Goal: Find specific fact

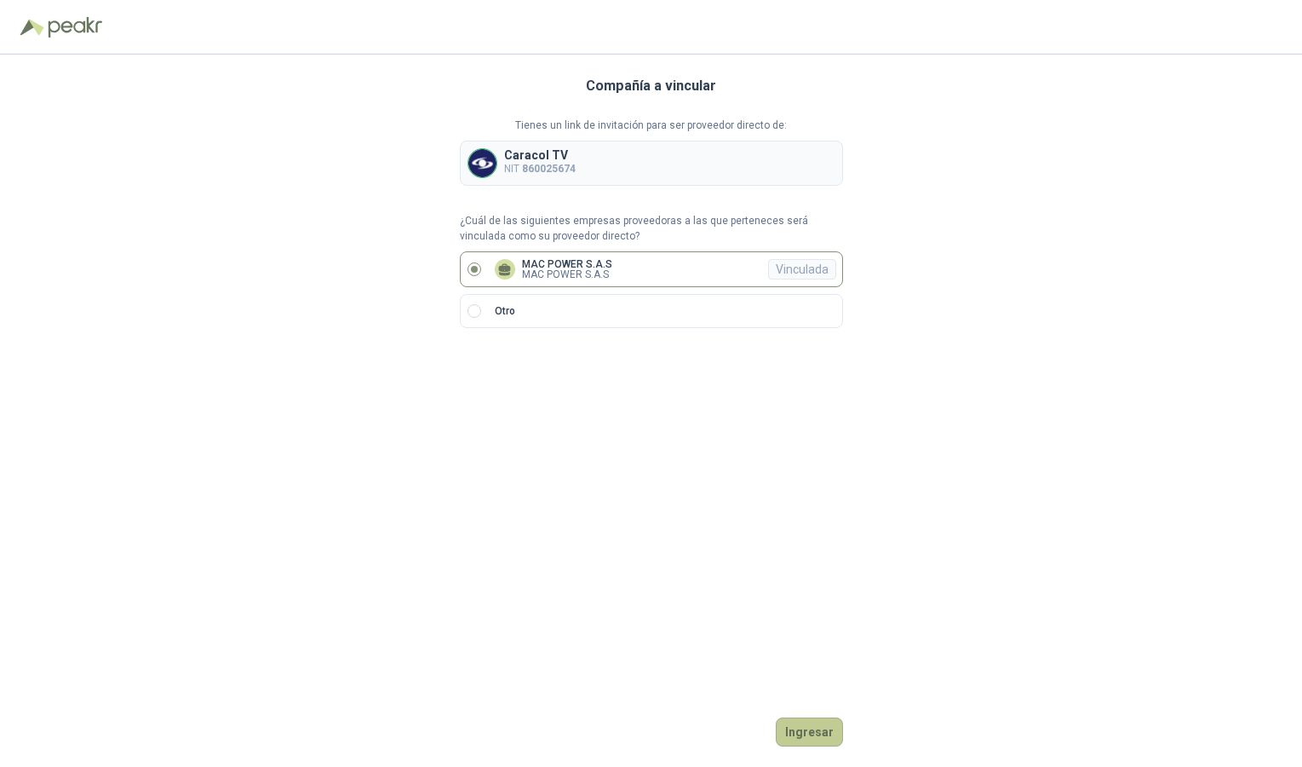
click at [810, 732] on button "Ingresar" at bounding box center [809, 731] width 67 height 29
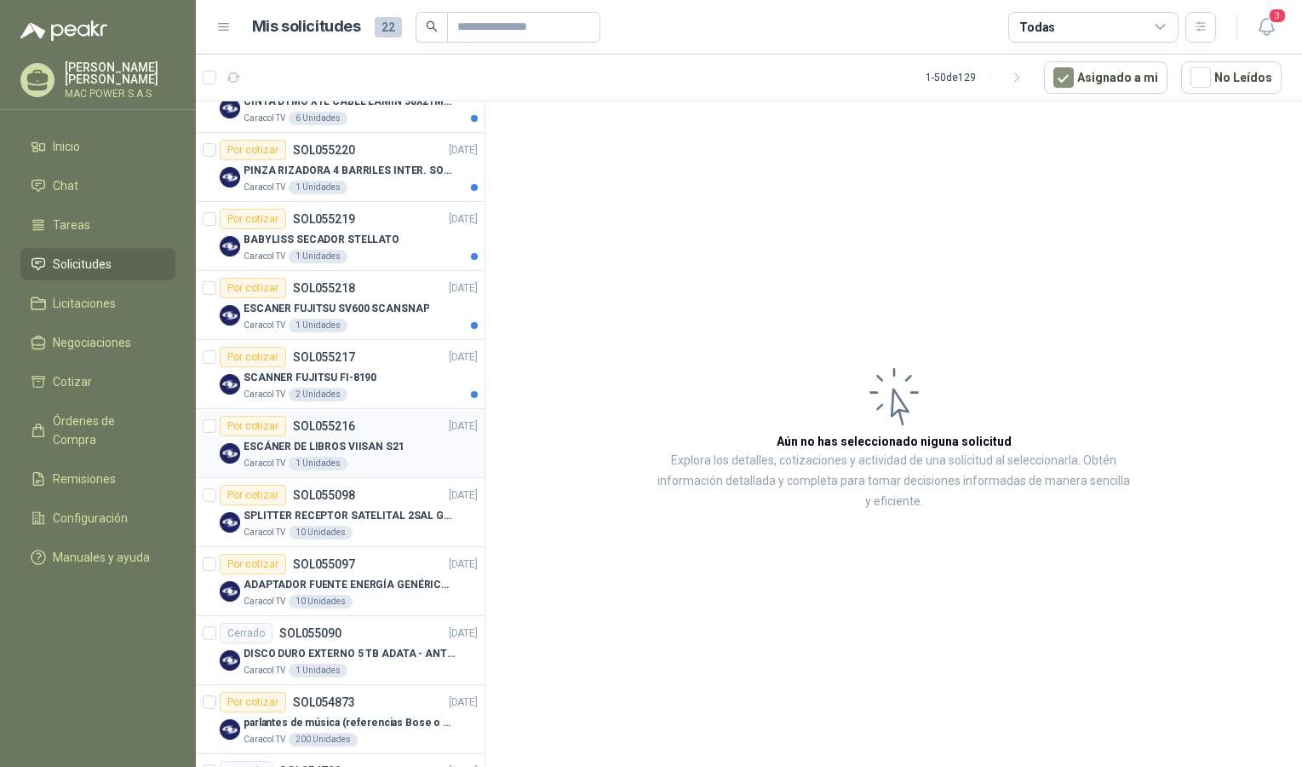
scroll to position [197, 0]
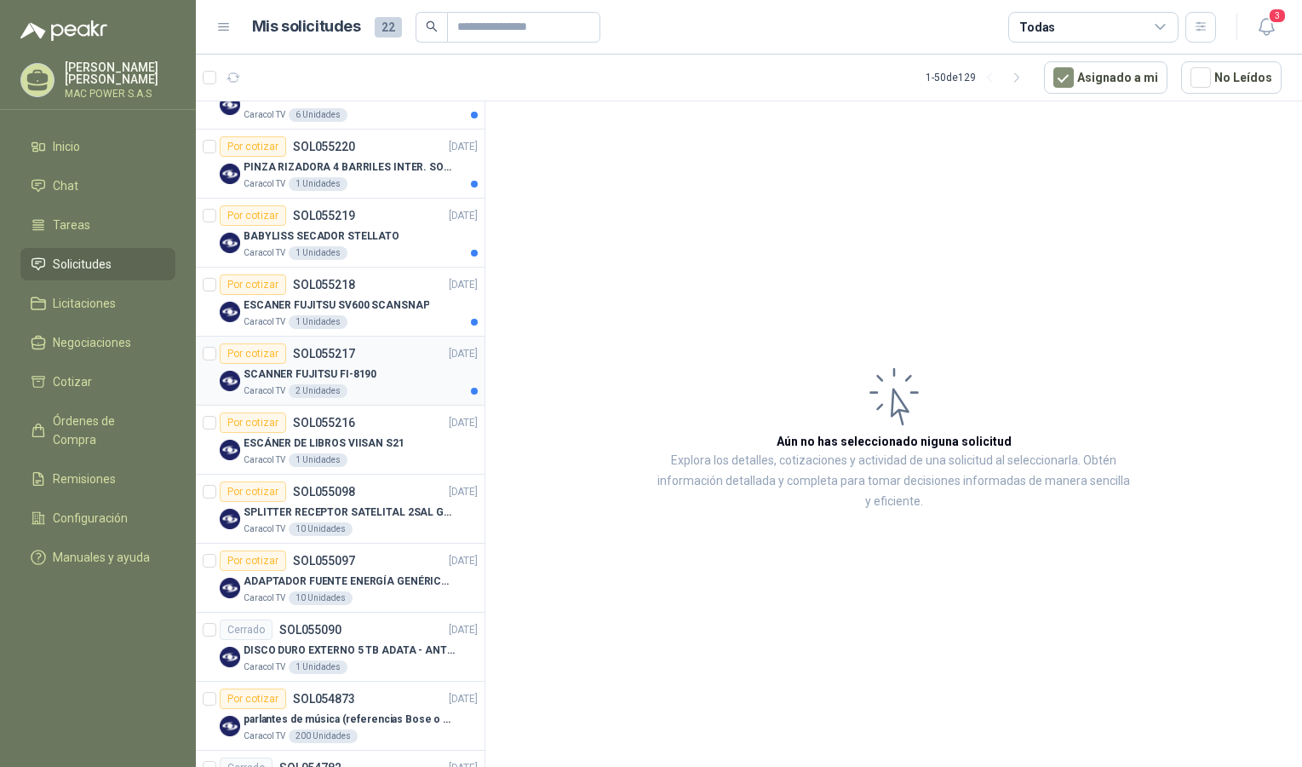
click at [355, 377] on p "SCANNER FUJITSU FI-8190" at bounding box center [310, 374] width 133 height 16
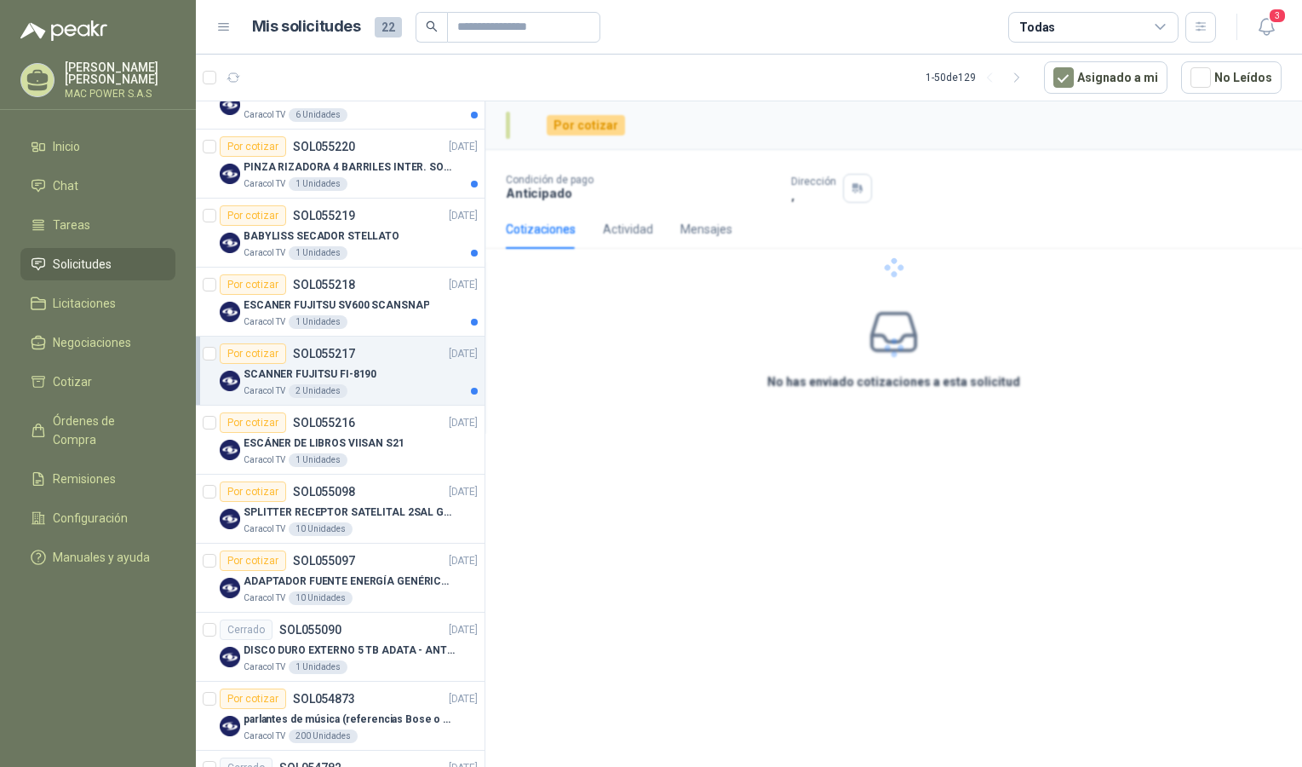
scroll to position [197, 0]
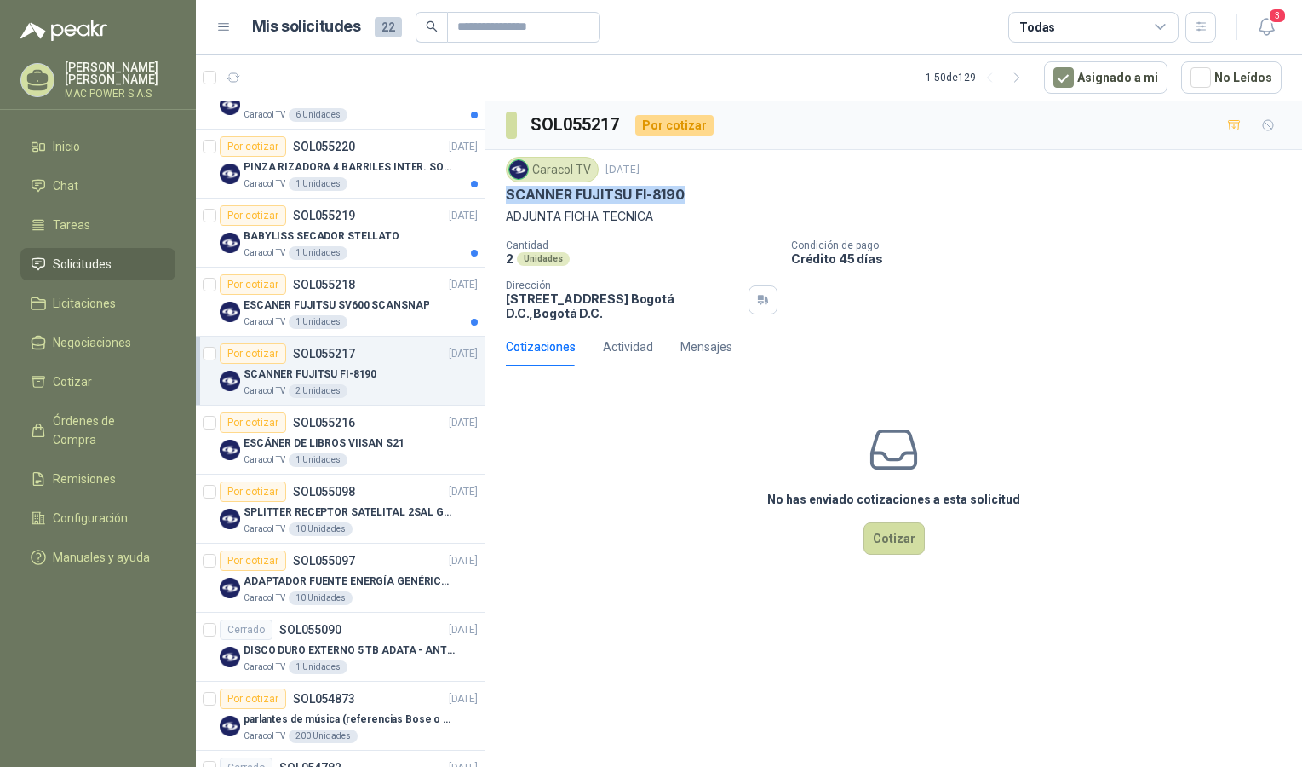
drag, startPoint x: 508, startPoint y: 192, endPoint x: 708, endPoint y: 197, distance: 200.2
click at [708, 197] on div "SCANNER FUJITSU FI-8190" at bounding box center [894, 195] width 776 height 18
click at [593, 196] on p "SCANNER FUJITSU FI-8190" at bounding box center [595, 195] width 179 height 18
drag, startPoint x: 576, startPoint y: 195, endPoint x: 632, endPoint y: 193, distance: 56.2
click at [632, 193] on p "SCANNER FUJITSU FI-8190" at bounding box center [595, 195] width 179 height 18
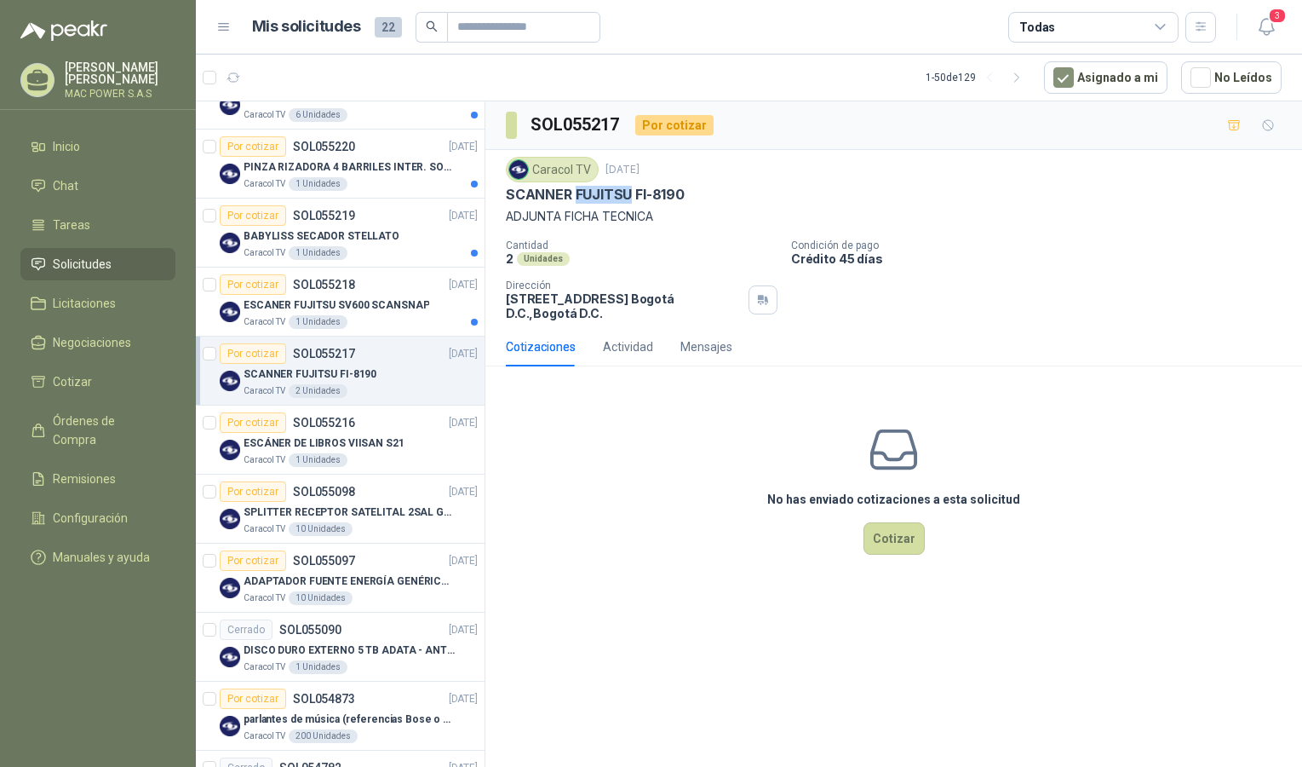
copy p "FUJITSU"
drag, startPoint x: 508, startPoint y: 195, endPoint x: 697, endPoint y: 194, distance: 189.1
click at [697, 194] on div "SCANNER FUJITSU FI-8190" at bounding box center [894, 195] width 776 height 18
copy p "SCANNER FUJITSU FI-8190"
